Goal: Task Accomplishment & Management: Manage account settings

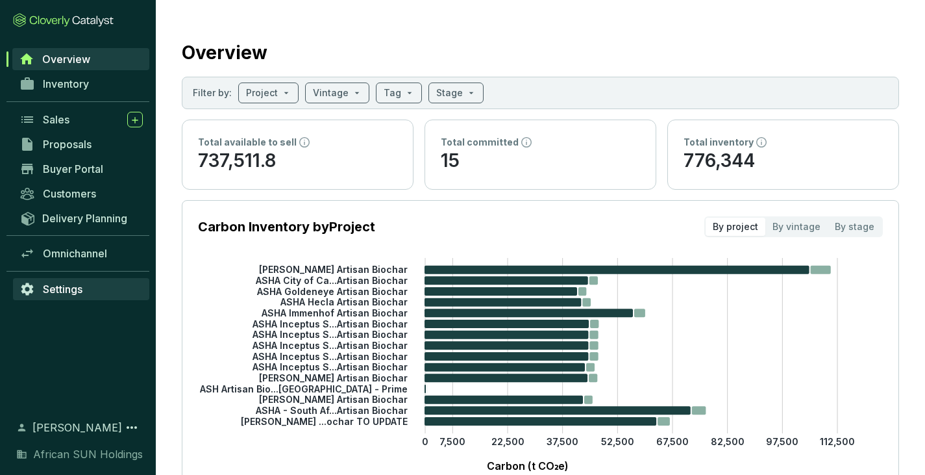
click at [58, 291] on span "Settings" at bounding box center [63, 288] width 40 height 13
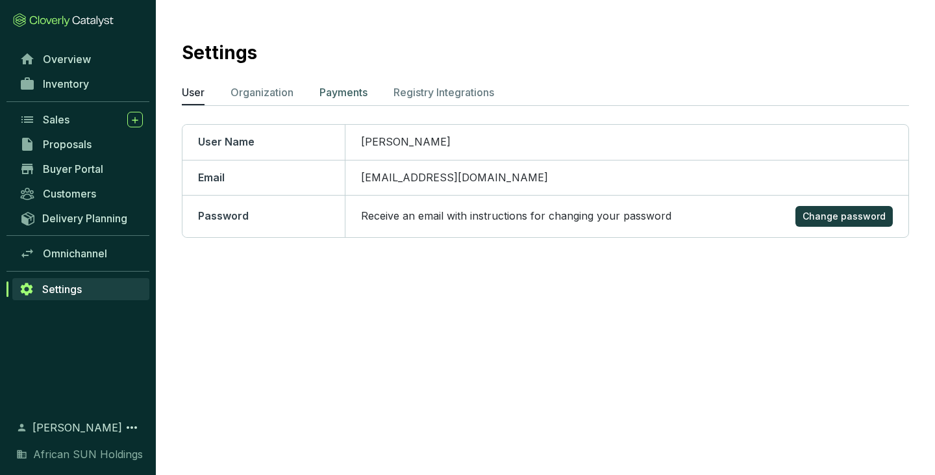
click at [340, 92] on p "Payments" at bounding box center [343, 92] width 48 height 16
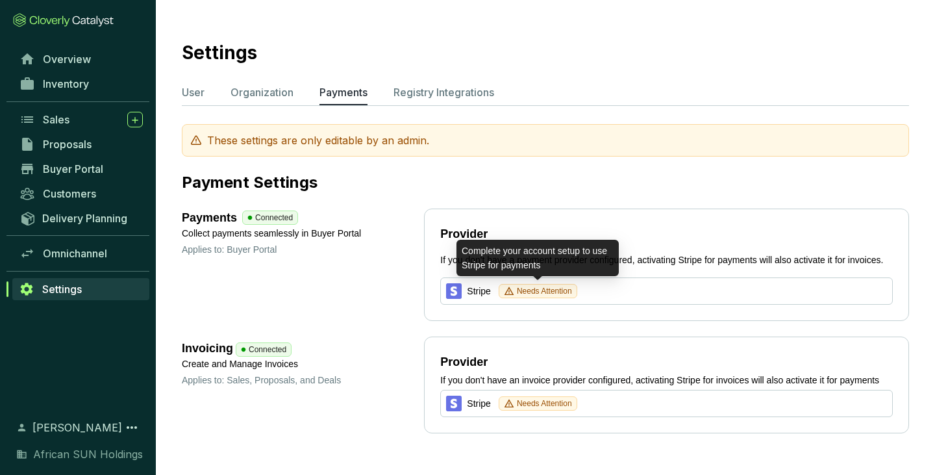
click at [537, 291] on span "Needs Attention" at bounding box center [544, 290] width 55 height 13
click at [508, 290] on icon at bounding box center [509, 291] width 10 height 10
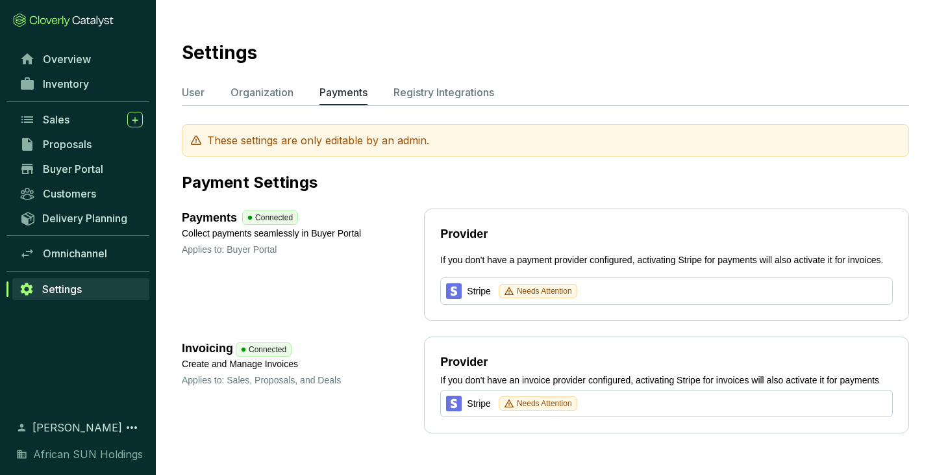
click at [462, 292] on section "Stripe Needs Attention" at bounding box center [514, 291] width 136 height 16
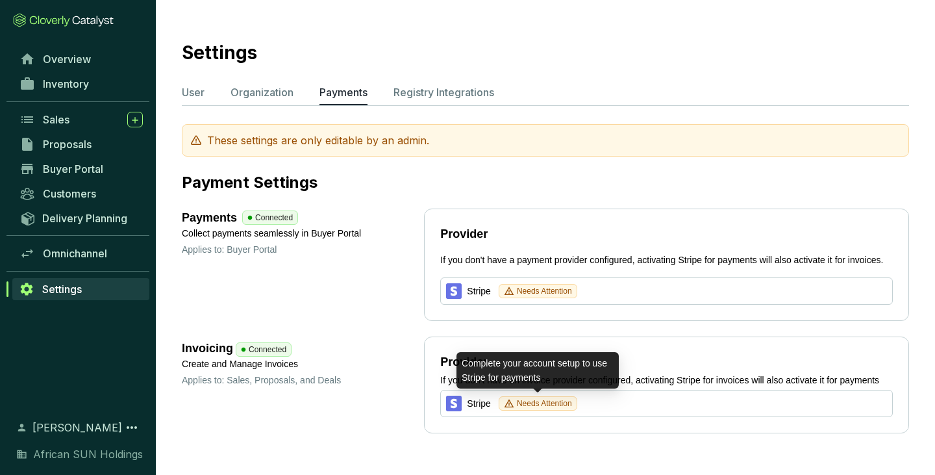
click at [529, 408] on span "Needs Attention" at bounding box center [544, 403] width 55 height 13
